Goal: Transaction & Acquisition: Purchase product/service

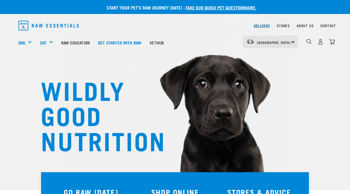
click at [260, 26] on link "Delivery" at bounding box center [262, 26] width 16 height 2
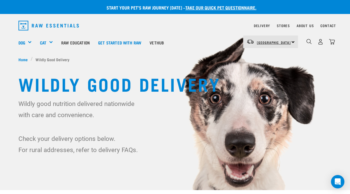
click at [275, 41] on span "[GEOGRAPHIC_DATA]" at bounding box center [274, 42] width 34 height 2
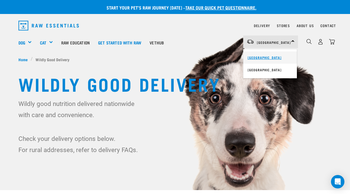
click at [268, 55] on link "[GEOGRAPHIC_DATA]" at bounding box center [270, 57] width 54 height 12
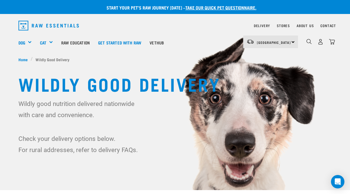
click at [164, 161] on img at bounding box center [175, 105] width 350 height 210
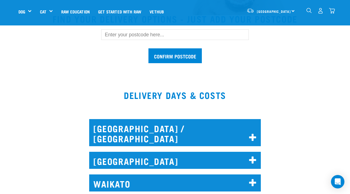
scroll to position [179, 0]
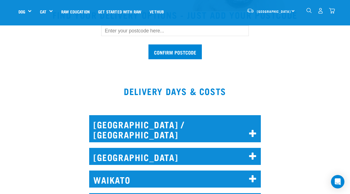
click at [115, 33] on input "text" at bounding box center [175, 30] width 148 height 11
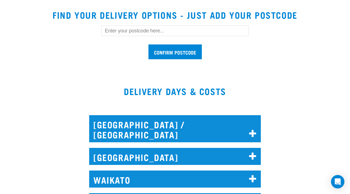
click at [115, 33] on input "text" at bounding box center [175, 30] width 148 height 11
type input "6011"
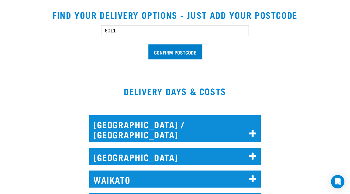
click at [161, 53] on input "Confirm postcode" at bounding box center [174, 51] width 53 height 15
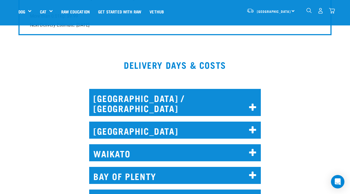
scroll to position [621, 0]
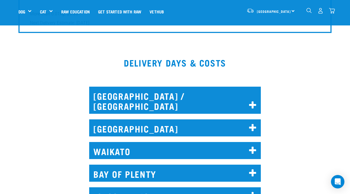
click at [198, 187] on h2 "WELLINGTON" at bounding box center [175, 195] width 172 height 17
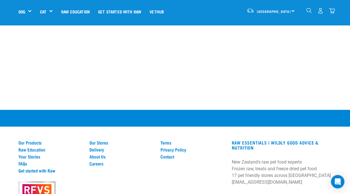
scroll to position [1623, 0]
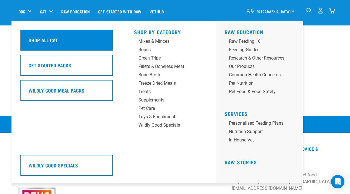
click at [41, 40] on h5 "Shop All Cat" at bounding box center [43, 39] width 29 height 7
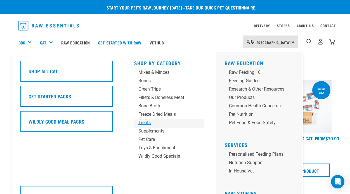
click at [144, 121] on div "Treats" at bounding box center [164, 122] width 52 height 7
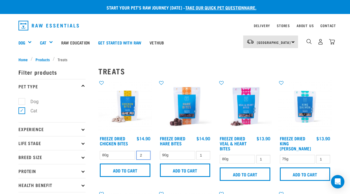
type input "2"
click at [145, 154] on input "2" at bounding box center [143, 155] width 14 height 9
click at [206, 154] on input "2" at bounding box center [203, 155] width 14 height 9
type input "3"
click at [206, 154] on input "3" at bounding box center [203, 155] width 14 height 9
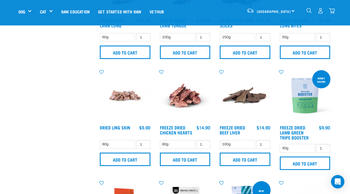
scroll to position [190, 0]
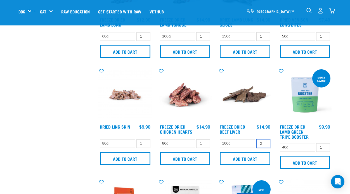
type input "2"
click at [265, 142] on input "2" at bounding box center [263, 143] width 14 height 9
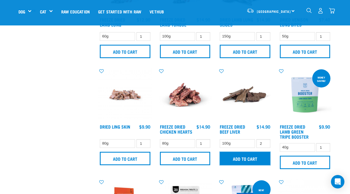
click at [250, 156] on input "Add to cart" at bounding box center [245, 158] width 51 height 13
click at [343, 47] on div "Start your pet’s raw journey [DATE] – take our quick pet questionnaire. Deliver…" at bounding box center [175, 189] width 350 height 758
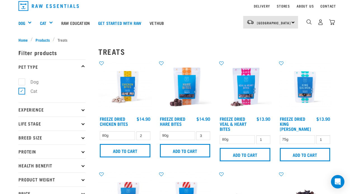
scroll to position [0, 0]
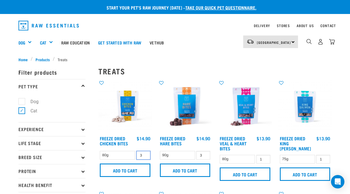
type input "3"
click at [145, 154] on input "3" at bounding box center [143, 155] width 14 height 9
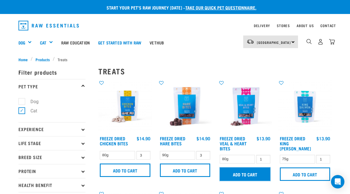
click at [248, 178] on input "Add to cart" at bounding box center [245, 173] width 51 height 13
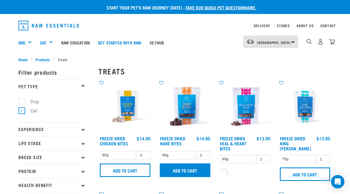
click at [185, 173] on input "Add to cart" at bounding box center [185, 170] width 51 height 13
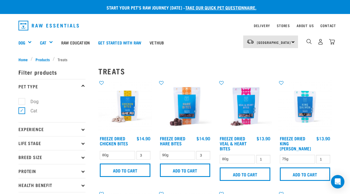
click at [20, 97] on button "delete" at bounding box center [18, 97] width 6 height 6
click at [128, 169] on input "Add to cart" at bounding box center [125, 170] width 51 height 13
click at [333, 40] on img "dropdown navigation" at bounding box center [332, 42] width 6 height 6
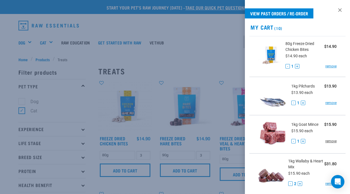
click at [332, 140] on link "remove" at bounding box center [330, 141] width 11 height 5
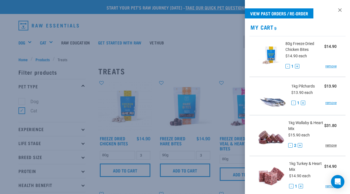
click at [332, 145] on link "remove" at bounding box center [330, 145] width 11 height 5
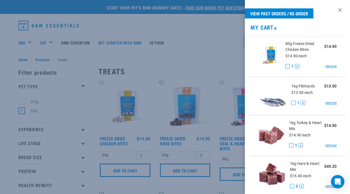
click at [332, 145] on link "remove" at bounding box center [330, 145] width 11 height 5
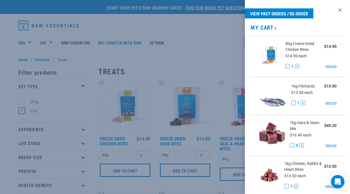
click at [332, 145] on link "remove" at bounding box center [330, 145] width 11 height 5
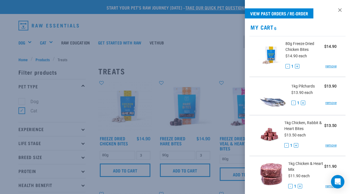
click at [332, 145] on link "remove" at bounding box center [330, 145] width 11 height 5
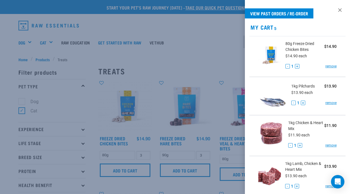
click at [332, 145] on link "remove" at bounding box center [330, 145] width 11 height 5
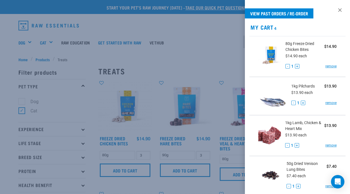
click at [332, 145] on link "remove" at bounding box center [330, 145] width 11 height 5
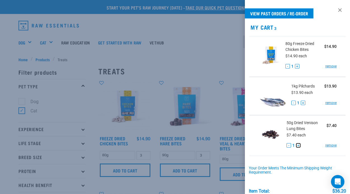
click at [297, 144] on button "+" at bounding box center [298, 145] width 4 height 4
click at [338, 63] on li "80g Freeze Dried Chicken Bites $14.90 $14.90 each - 1 + remove" at bounding box center [297, 56] width 96 height 41
click at [161, 96] on div at bounding box center [175, 97] width 350 height 194
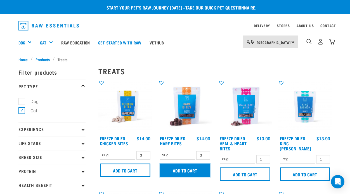
click at [192, 172] on input "Add to cart" at bounding box center [185, 170] width 51 height 13
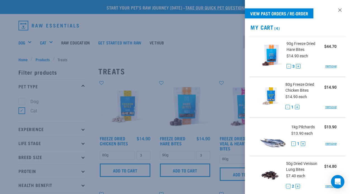
click at [187, 37] on div at bounding box center [175, 97] width 350 height 194
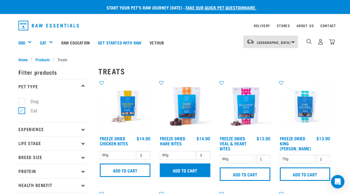
click at [184, 170] on input "Add to cart" at bounding box center [185, 170] width 51 height 13
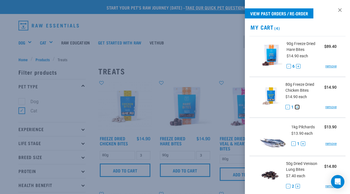
click at [297, 106] on button "+" at bounding box center [297, 107] width 4 height 4
click at [287, 67] on button "-" at bounding box center [289, 66] width 4 height 4
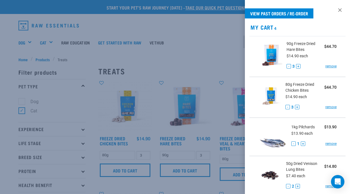
click at [216, 65] on div at bounding box center [175, 97] width 350 height 194
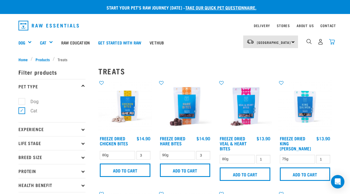
click at [332, 40] on img "dropdown navigation" at bounding box center [332, 42] width 6 height 6
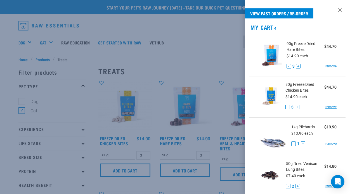
click at [214, 48] on div at bounding box center [175, 97] width 350 height 194
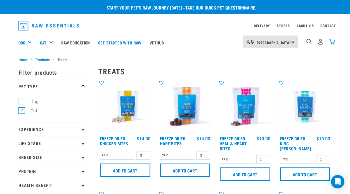
click at [333, 41] on img "dropdown navigation" at bounding box center [332, 42] width 6 height 6
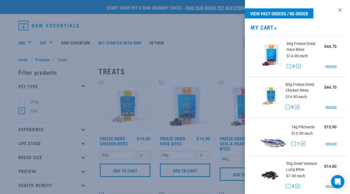
click at [346, 124] on ul "90g Freeze Dried Hare Bites $44.70 $14.90 each - 3 + remove 80g Freeze Dried Ch…" at bounding box center [297, 116] width 105 height 161
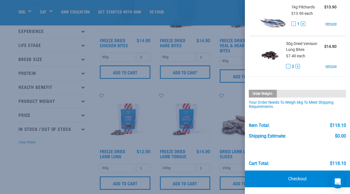
scroll to position [67, 0]
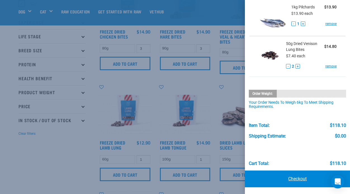
click at [298, 180] on link "Checkout" at bounding box center [297, 179] width 105 height 17
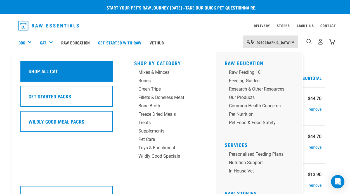
click at [43, 68] on h5 "Shop All Cat" at bounding box center [43, 70] width 29 height 7
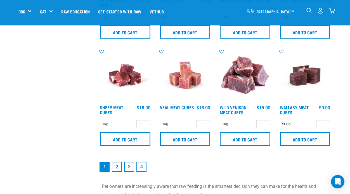
scroll to position [749, 0]
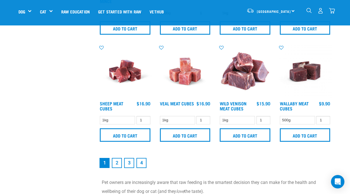
click at [117, 162] on link "2" at bounding box center [117, 163] width 10 height 10
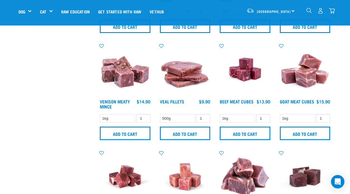
scroll to position [644, 0]
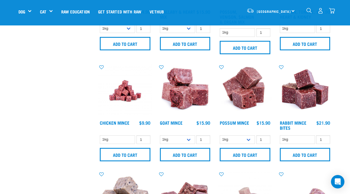
scroll to position [386, 0]
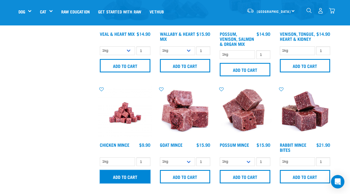
click at [132, 173] on input "Add to cart" at bounding box center [125, 176] width 51 height 13
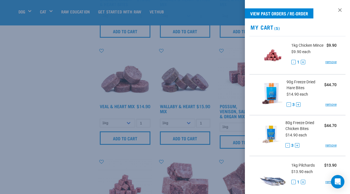
scroll to position [308, 0]
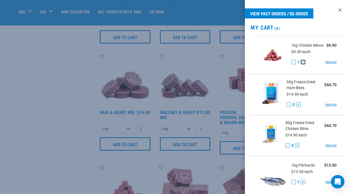
click at [303, 62] on button "+" at bounding box center [303, 62] width 4 height 4
click at [128, 128] on div at bounding box center [175, 97] width 350 height 194
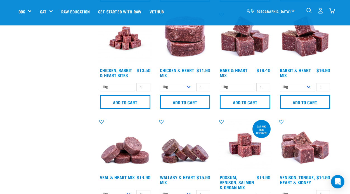
scroll to position [219, 0]
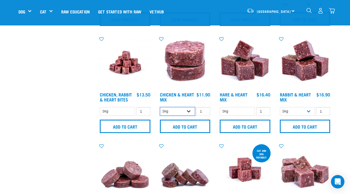
click at [187, 111] on select "1kg 3kg" at bounding box center [177, 111] width 35 height 9
click at [189, 109] on select "1kg 3kg" at bounding box center [177, 111] width 35 height 9
select select "351"
type input "2"
click at [205, 110] on input "2" at bounding box center [203, 111] width 14 height 9
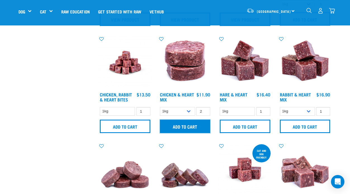
click at [190, 124] on input "Add to cart" at bounding box center [185, 126] width 51 height 13
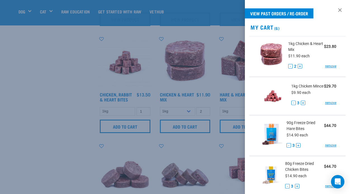
click at [343, 82] on li "1kg Chicken Mince $29.70 $9.90 each - 3 + remove" at bounding box center [297, 96] width 96 height 38
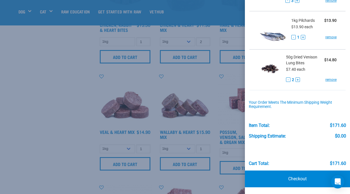
scroll to position [297, 0]
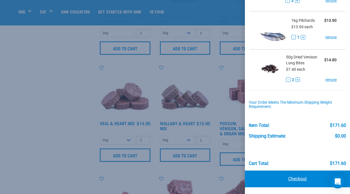
click at [299, 179] on link "Checkout" at bounding box center [297, 179] width 105 height 17
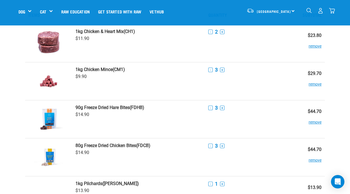
scroll to position [22, 0]
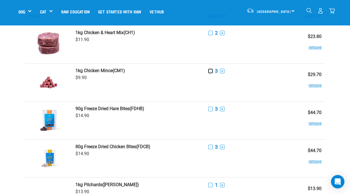
click at [209, 70] on button "-" at bounding box center [210, 71] width 4 height 4
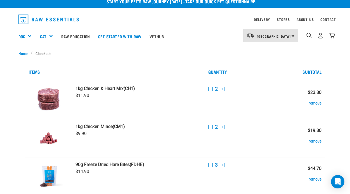
scroll to position [0, 0]
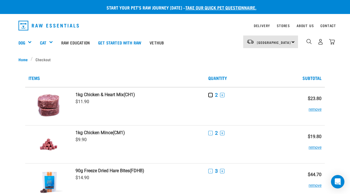
click at [209, 94] on button "-" at bounding box center [210, 95] width 4 height 4
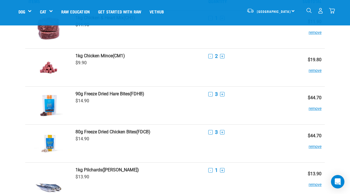
scroll to position [11, 0]
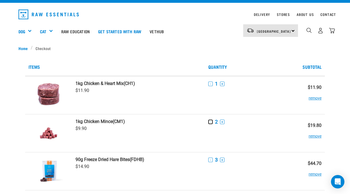
click at [210, 122] on button "-" at bounding box center [210, 122] width 4 height 4
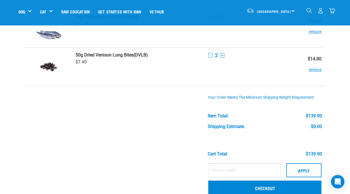
scroll to position [201, 0]
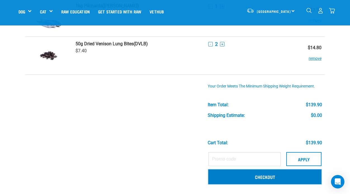
click at [280, 176] on link "Checkout" at bounding box center [264, 176] width 113 height 15
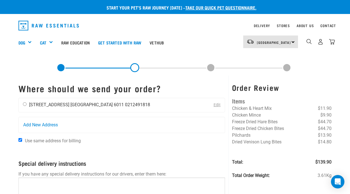
click at [25, 105] on input "radio" at bounding box center [25, 104] width 4 height 4
radio input "true"
click at [224, 168] on form "Where should we send your order? [PERSON_NAME] [STREET_ADDRESS] [GEOGRAPHIC_DAT…" at bounding box center [121, 175] width 207 height 185
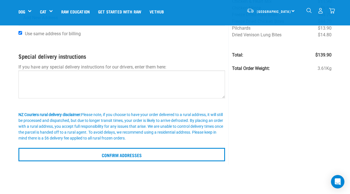
scroll to position [78, 0]
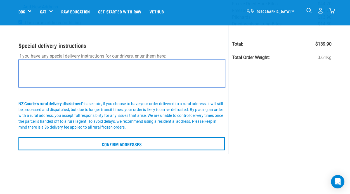
click at [35, 69] on textarea at bounding box center [121, 74] width 207 height 28
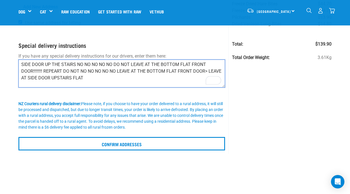
click at [21, 62] on textarea "SIDE DOOR UP THE STAIRS NO NO NO NO NO DO NOT LEAVE AT THE BOTTOM FLAT FRONT DO…" at bounding box center [121, 74] width 207 height 28
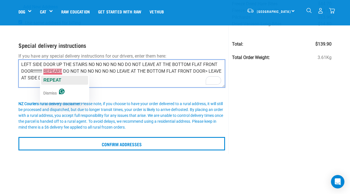
click at [58, 77] on div "REPEAT" at bounding box center [52, 80] width 18 height 9
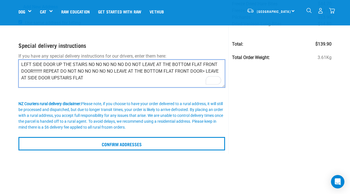
click at [83, 77] on textarea "LEFT SIDE DOOR UP THE STAIRS NO NO NO NO NO DO NOT LEAVE AT THE BOTTOM FLAT FRO…" at bounding box center [121, 74] width 207 height 28
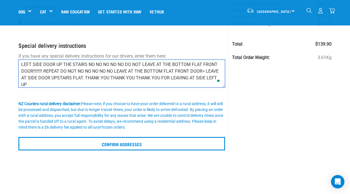
scroll to position [0, 0]
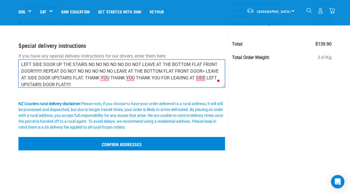
type textarea "LEFT SIDE DOOR UP THE STAIRS NO NO NO NO NO DO NOT LEAVE AT THE BOTTOM FLAT FRO…"
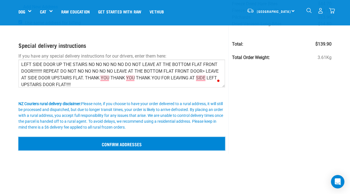
click at [129, 144] on input "Confirm addresses" at bounding box center [121, 143] width 207 height 13
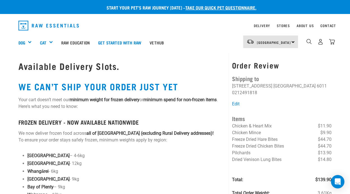
click at [183, 156] on p "[GEOGRAPHIC_DATA] – 4-6kg" at bounding box center [126, 155] width 198 height 7
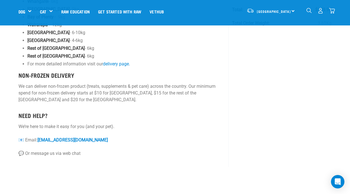
scroll to position [134, 0]
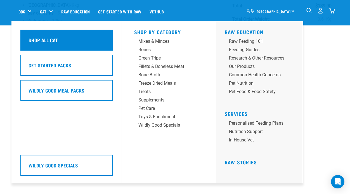
click at [48, 40] on h5 "Shop All Cat" at bounding box center [43, 39] width 29 height 7
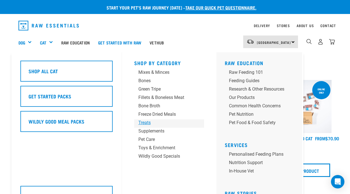
click at [147, 122] on div "Treats" at bounding box center [164, 122] width 52 height 7
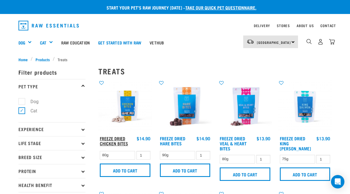
click at [114, 139] on link "Freeze Dried Chicken Bites" at bounding box center [114, 141] width 28 height 8
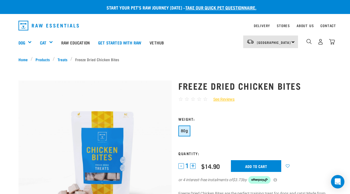
click at [324, 98] on div "☆ ☆ ☆ ☆ ☆ See Reviews" at bounding box center [254, 99] width 153 height 8
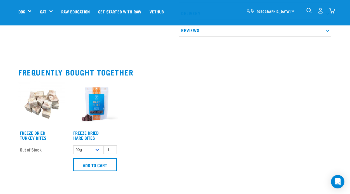
scroll to position [369, 0]
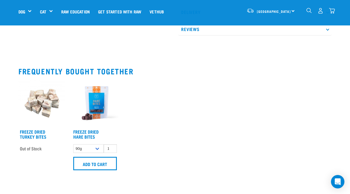
click at [98, 97] on img at bounding box center [95, 103] width 47 height 47
